Goal: Information Seeking & Learning: Learn about a topic

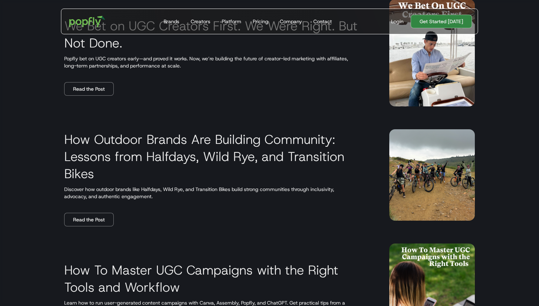
scroll to position [165, 0]
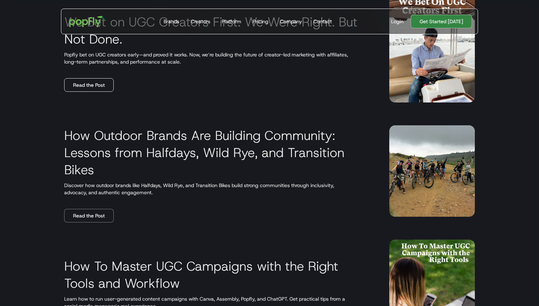
click at [97, 88] on link "Read the Post" at bounding box center [89, 85] width 50 height 14
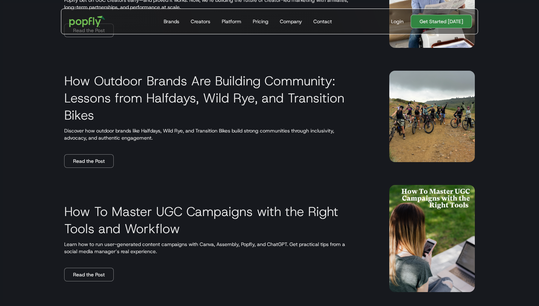
scroll to position [225, 0]
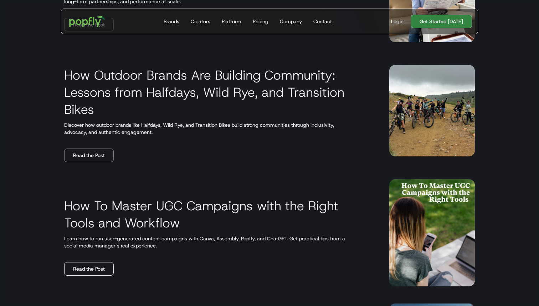
click at [99, 275] on link "Read the Post" at bounding box center [89, 269] width 50 height 14
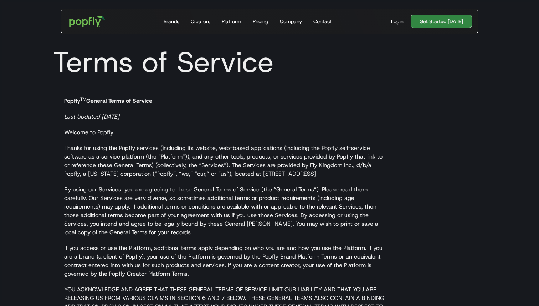
click at [253, 75] on h1 "Terms of Service" at bounding box center [269, 62] width 445 height 34
